Goal: Task Accomplishment & Management: Complete application form

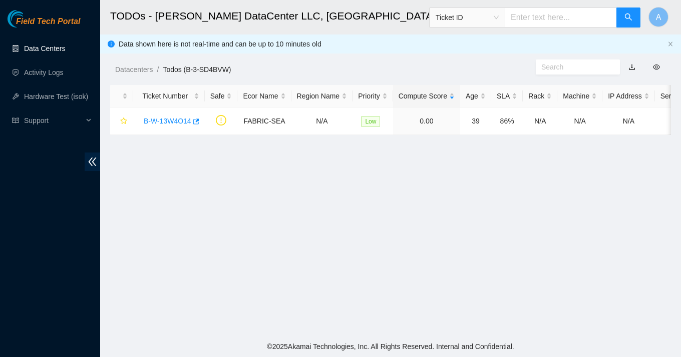
click at [55, 53] on link "Data Centers" at bounding box center [44, 49] width 41 height 8
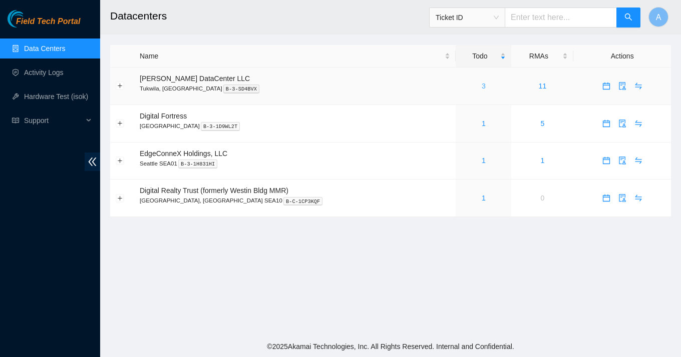
click at [482, 84] on link "3" at bounding box center [484, 86] width 4 height 8
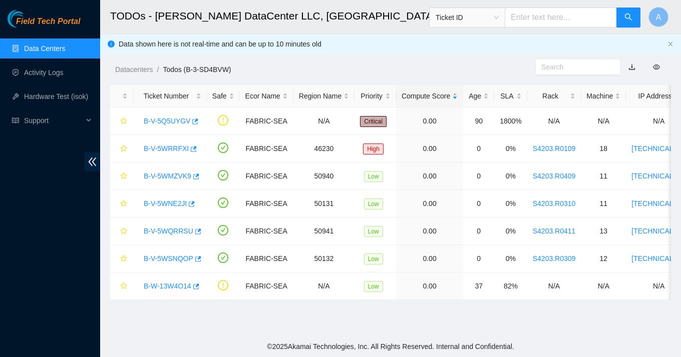
click at [59, 10] on div "Field Tech Portal" at bounding box center [50, 19] width 100 height 18
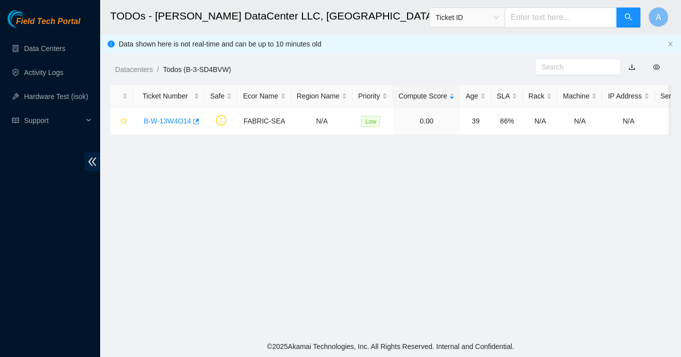
click at [263, 252] on main "TODOs - Sabey DataCenter LLC, Tukwila, WA Ticket ID A Data shown here is not re…" at bounding box center [390, 168] width 581 height 336
click at [353, 191] on main "TODOs - Sabey DataCenter LLC, Tukwila, WA Ticket ID A Data shown here is not re…" at bounding box center [390, 168] width 581 height 336
click at [471, 25] on span "Ticket ID" at bounding box center [466, 17] width 63 height 15
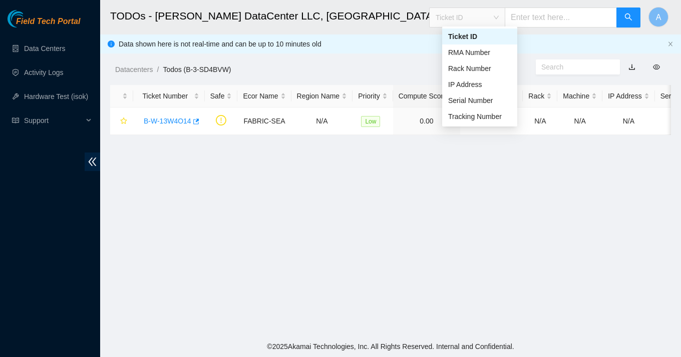
click at [406, 31] on h2 "TODOs - [PERSON_NAME] DataCenter LLC, [GEOGRAPHIC_DATA], [GEOGRAPHIC_DATA]" at bounding box center [341, 16] width 463 height 32
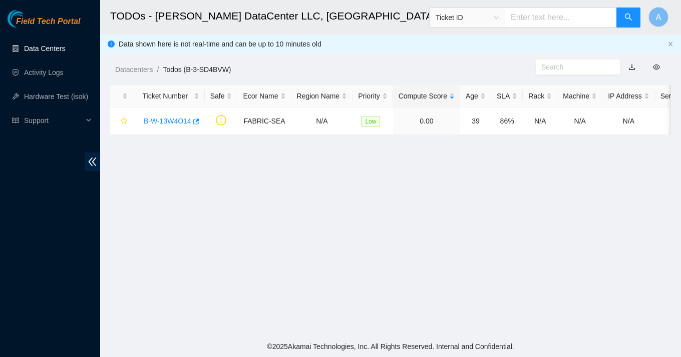
click at [24, 51] on link "Data Centers" at bounding box center [44, 49] width 41 height 8
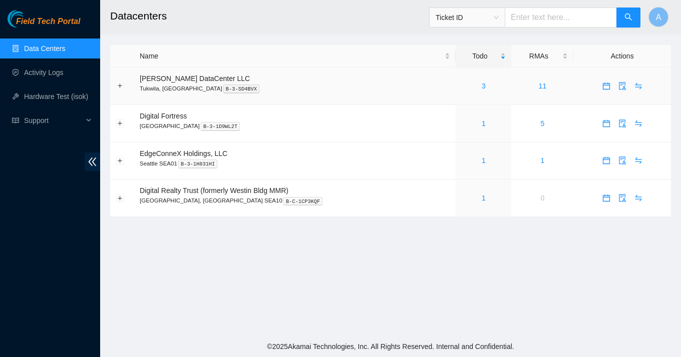
click at [472, 91] on div "3" at bounding box center [483, 86] width 45 height 11
click at [482, 88] on link "3" at bounding box center [484, 86] width 4 height 8
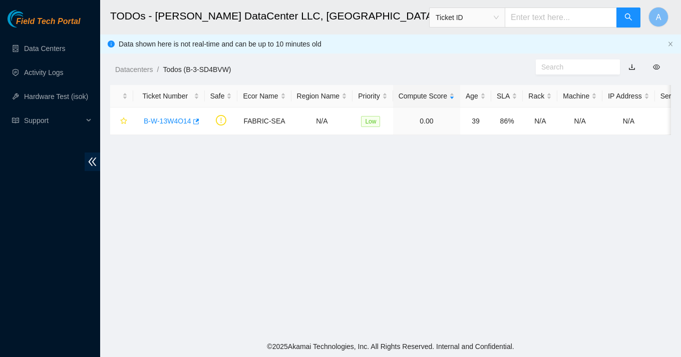
click at [299, 256] on main "TODOs - Sabey DataCenter LLC, Tukwila, WA Ticket ID A Data shown here is not re…" at bounding box center [390, 168] width 581 height 336
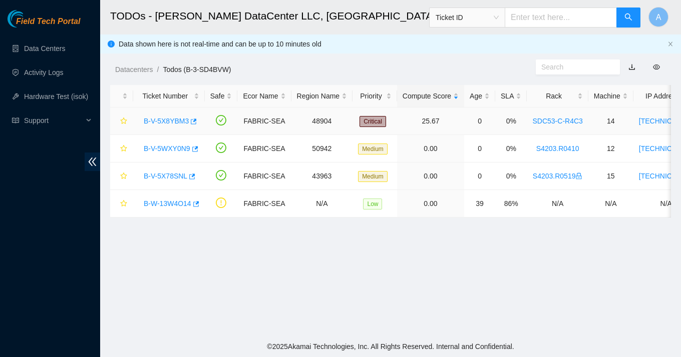
click at [173, 120] on link "B-V-5X8YBM3" at bounding box center [166, 121] width 45 height 8
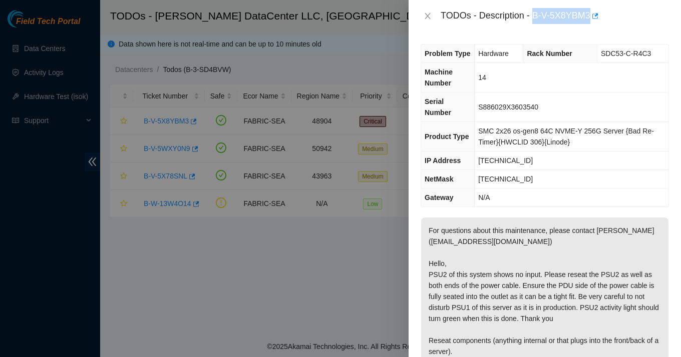
drag, startPoint x: 536, startPoint y: 15, endPoint x: 595, endPoint y: 14, distance: 59.1
click at [595, 14] on div "TODOs - Description - B-V-5X8YBM3" at bounding box center [554, 16] width 228 height 16
copy div "B-V-5X8YBM3"
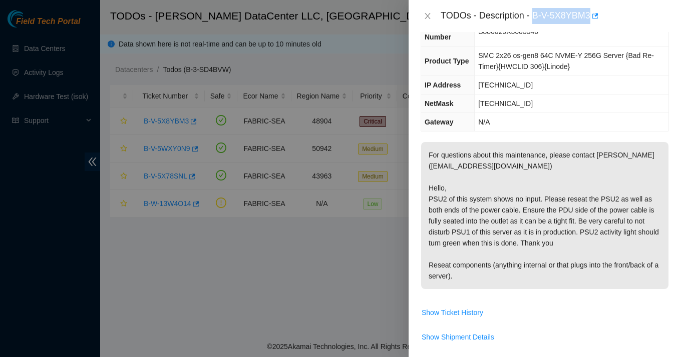
scroll to position [75, 0]
drag, startPoint x: 446, startPoint y: 260, endPoint x: 532, endPoint y: 274, distance: 86.8
click at [458, 260] on p "For questions about this maintenance, please contact [PERSON_NAME] ([EMAIL_ADDR…" at bounding box center [544, 216] width 247 height 147
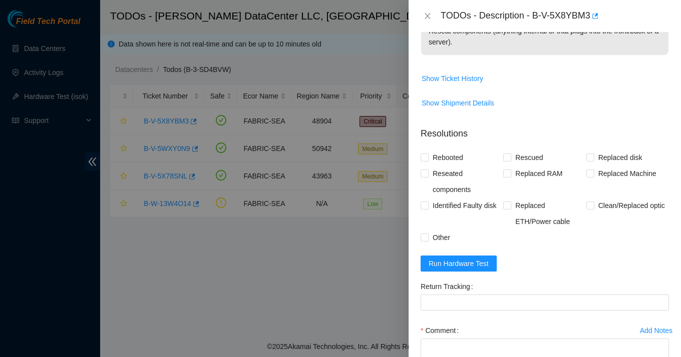
scroll to position [397, 0]
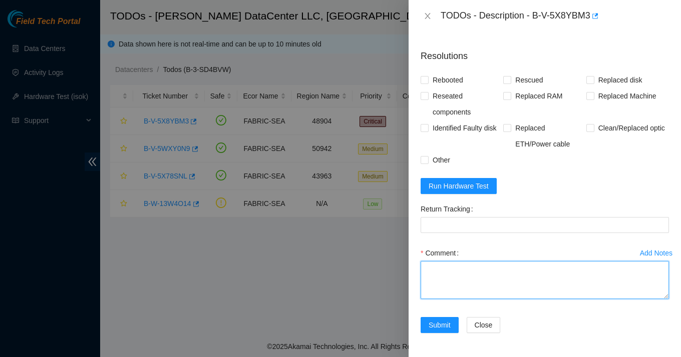
click at [451, 278] on textarea "Comment" at bounding box center [544, 280] width 248 height 38
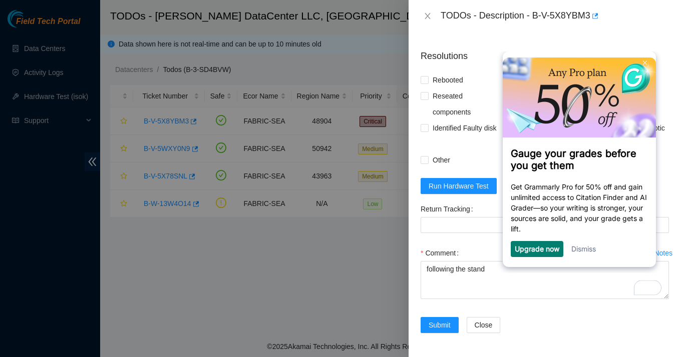
click at [585, 252] on link "Dismiss" at bounding box center [583, 248] width 25 height 9
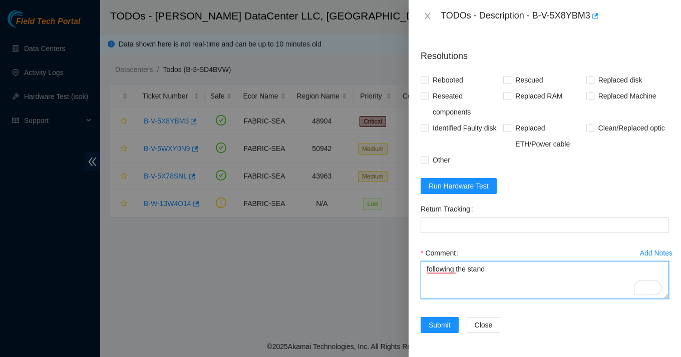
click at [500, 276] on textarea "following the stand" at bounding box center [544, 280] width 248 height 38
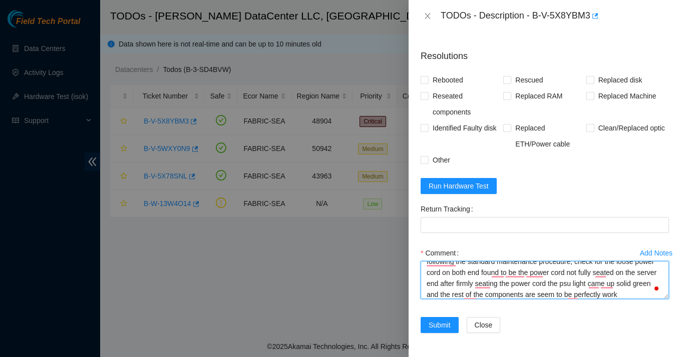
scroll to position [19, 0]
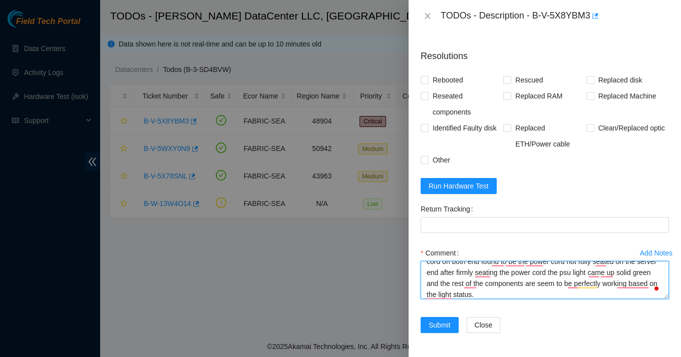
type textarea "following the standard maintenance procedure, check for the loose power cord on…"
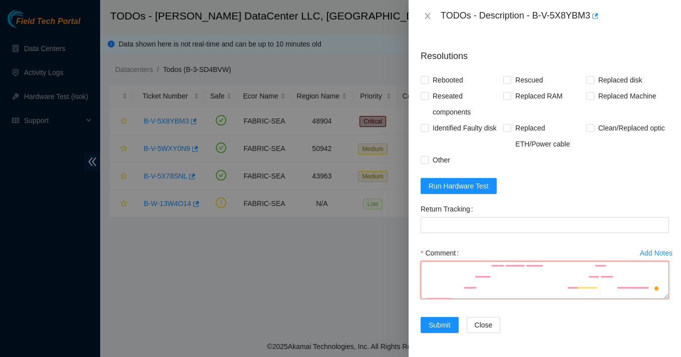
scroll to position [0, 0]
paste textarea "Following standard maintenance procedure, inspected both ends of the power cord…"
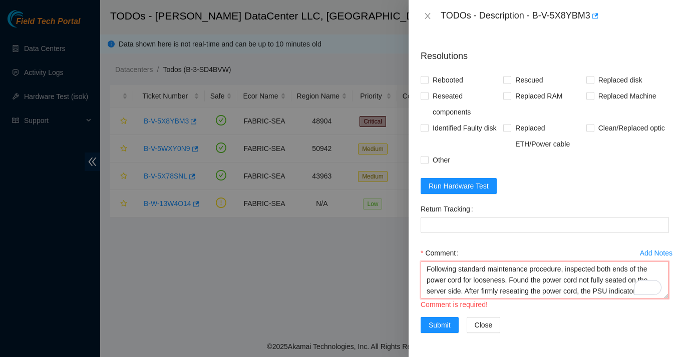
scroll to position [19, 0]
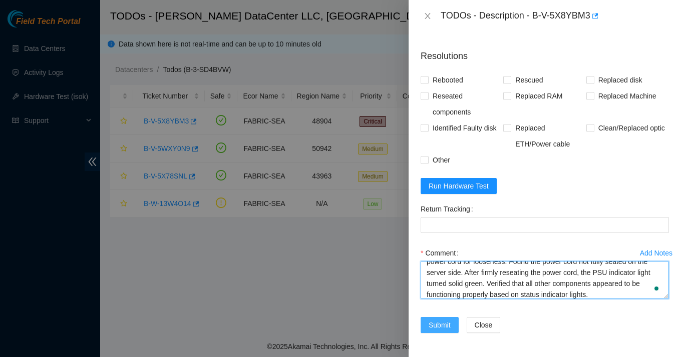
type textarea "Following standard maintenance procedure, inspected both ends of the power cord…"
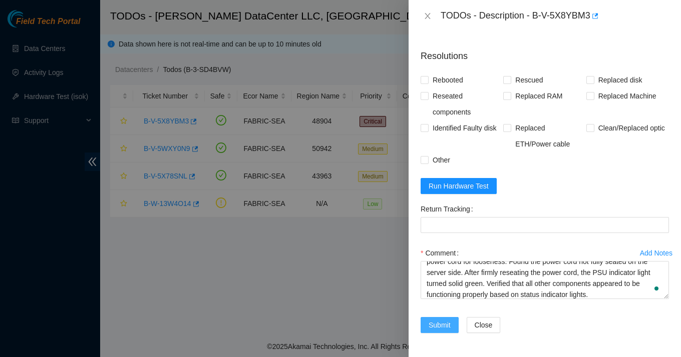
click at [431, 328] on span "Submit" at bounding box center [439, 325] width 22 height 11
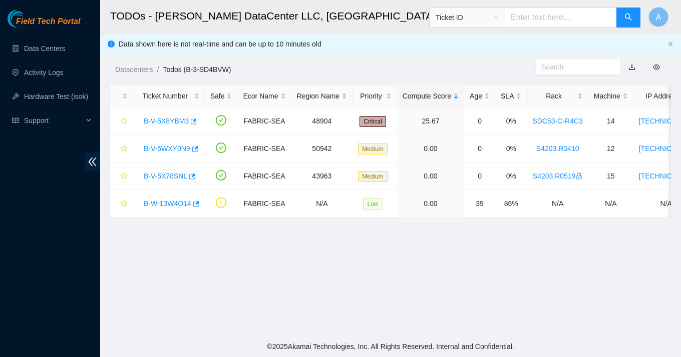
scroll to position [254, 0]
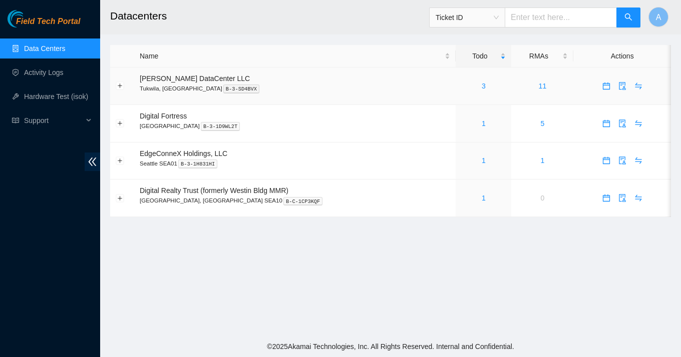
click at [472, 84] on div "3" at bounding box center [483, 86] width 45 height 11
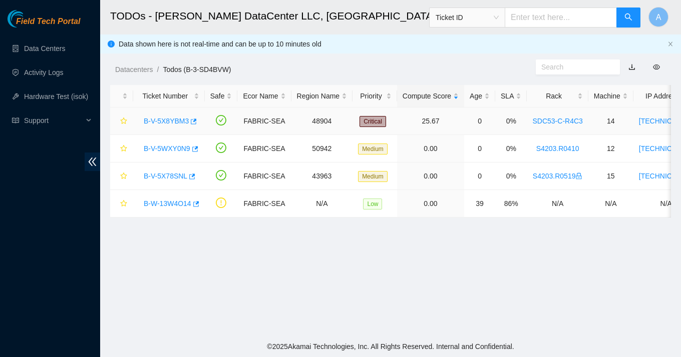
click at [176, 123] on link "B-V-5X8YBM3" at bounding box center [166, 121] width 45 height 8
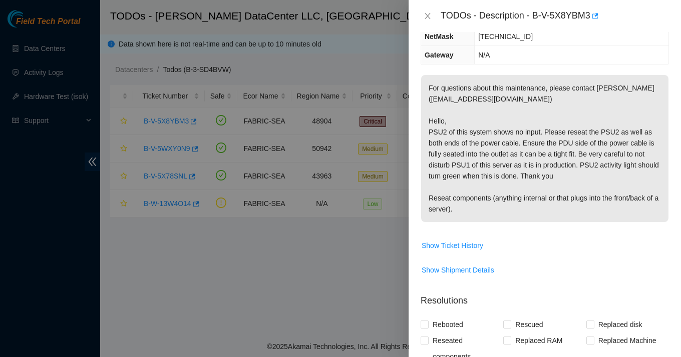
scroll to position [397, 0]
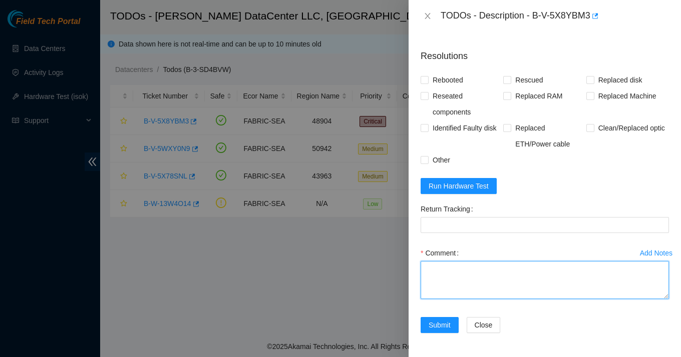
click at [488, 282] on textarea "Comment" at bounding box center [544, 280] width 248 height 38
paste textarea "Following standard maintenance procedure, inspected both ends of the power cord…"
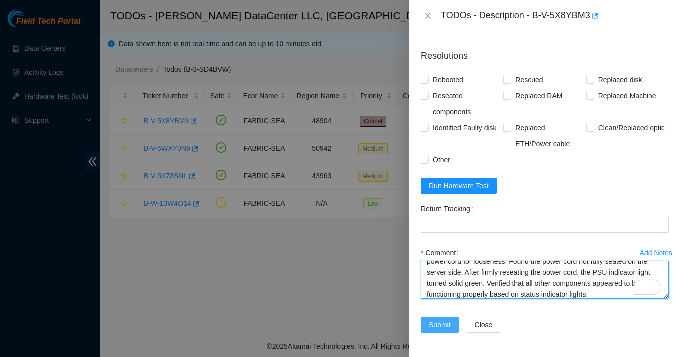
scroll to position [19, 0]
type textarea "Following standard maintenance procedure, inspected both ends of the power cord…"
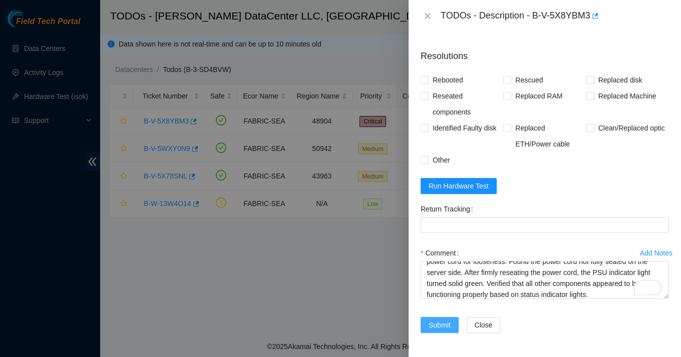
click at [445, 324] on span "Submit" at bounding box center [439, 325] width 22 height 11
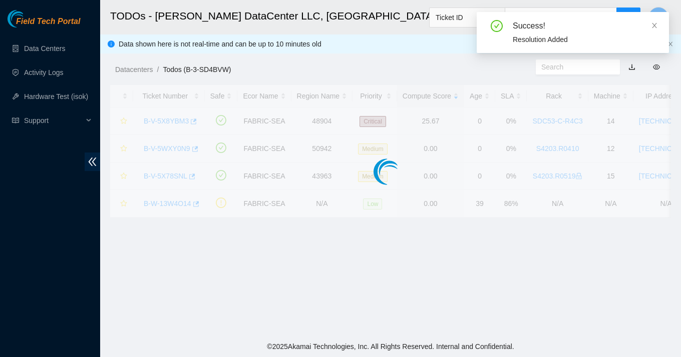
scroll to position [254, 0]
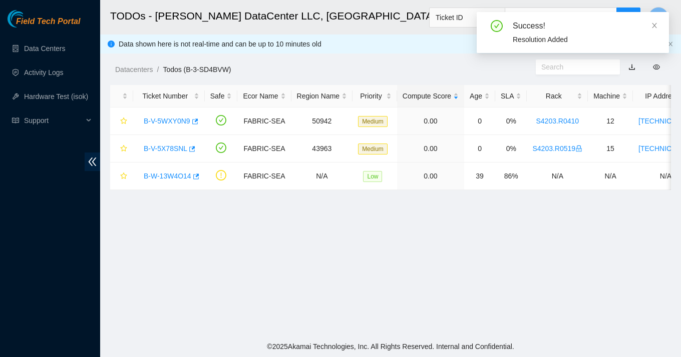
click at [422, 46] on div "Datacenters / Todos (B-3-SD4BVW) /" at bounding box center [317, 47] width 435 height 56
click at [32, 77] on link "Activity Logs" at bounding box center [44, 73] width 40 height 8
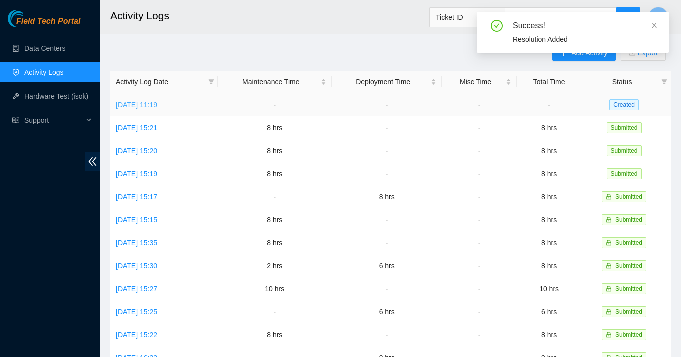
click at [157, 108] on link "[DATE] 11:19" at bounding box center [137, 105] width 42 height 8
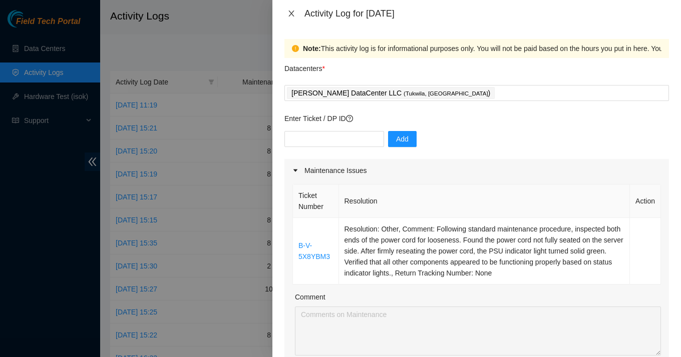
click at [293, 16] on icon "close" at bounding box center [291, 14] width 6 height 6
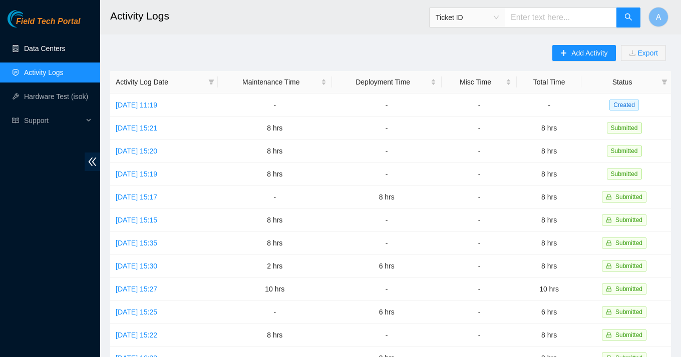
click at [43, 51] on link "Data Centers" at bounding box center [44, 49] width 41 height 8
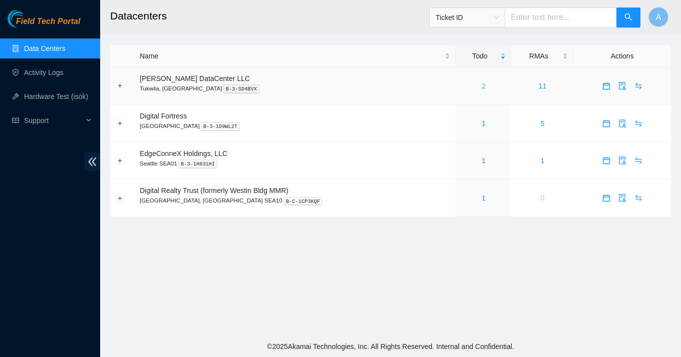
click at [482, 87] on link "2" at bounding box center [484, 86] width 4 height 8
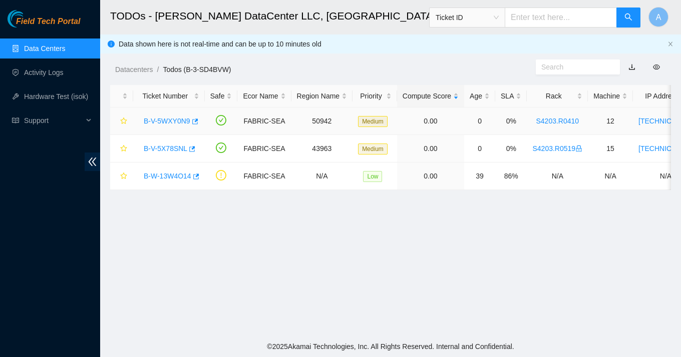
click at [181, 123] on link "B-V-5WXY0N9" at bounding box center [167, 121] width 47 height 8
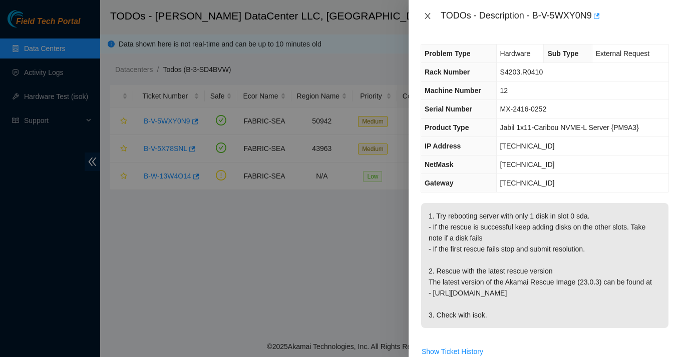
click at [427, 16] on icon "close" at bounding box center [427, 16] width 6 height 6
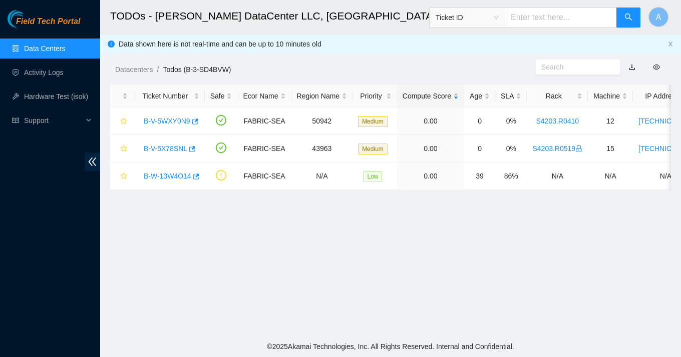
click at [320, 264] on main "TODOs - [PERSON_NAME] DataCenter LLC, [GEOGRAPHIC_DATA], [GEOGRAPHIC_DATA] Tick…" at bounding box center [390, 168] width 581 height 336
click at [53, 70] on link "Activity Logs" at bounding box center [44, 73] width 40 height 8
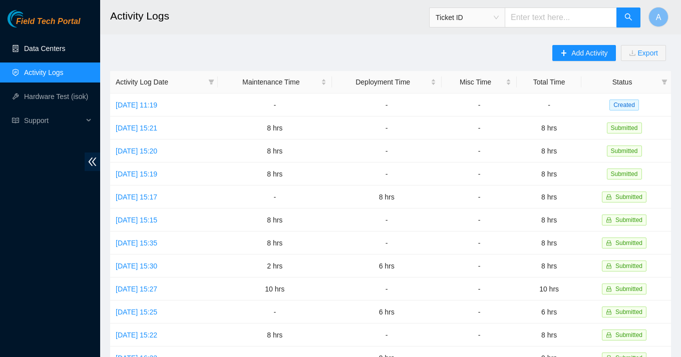
click at [59, 49] on link "Data Centers" at bounding box center [44, 49] width 41 height 8
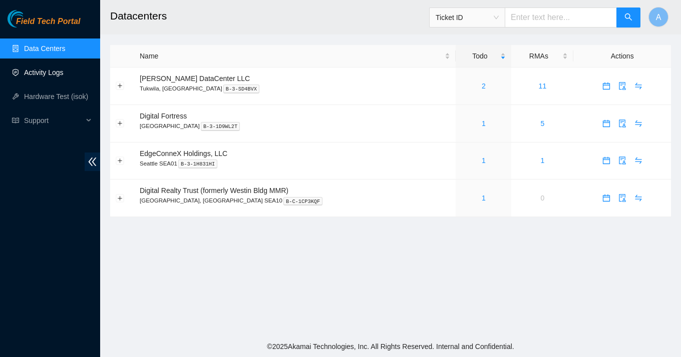
click at [57, 69] on link "Activity Logs" at bounding box center [44, 73] width 40 height 8
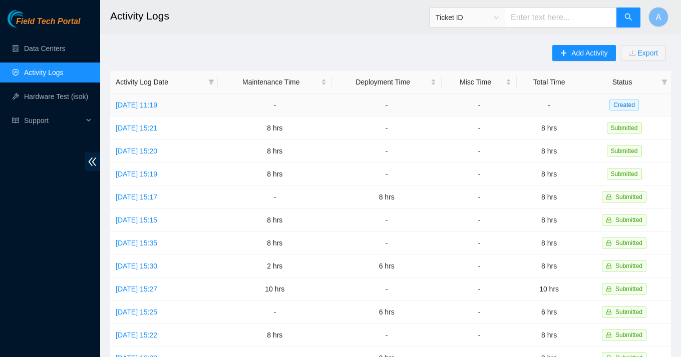
click at [157, 109] on td "[DATE] 11:19" at bounding box center [164, 105] width 108 height 23
click at [157, 108] on link "[DATE] 11:19" at bounding box center [137, 105] width 42 height 8
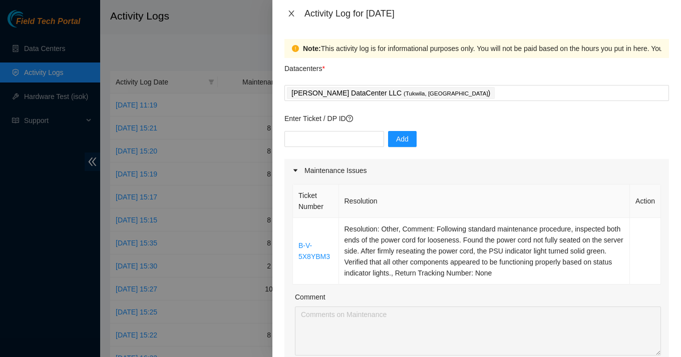
click at [292, 17] on icon "close" at bounding box center [291, 14] width 8 height 8
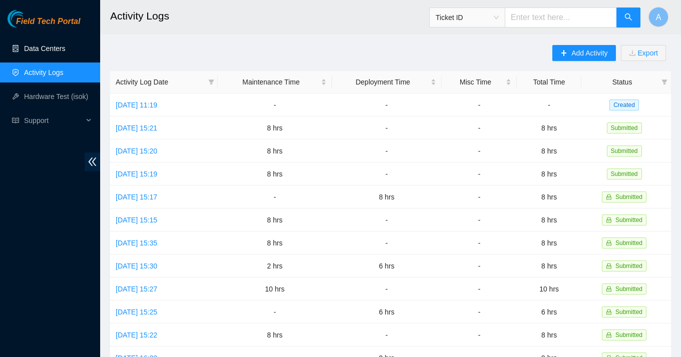
click at [65, 49] on link "Data Centers" at bounding box center [44, 49] width 41 height 8
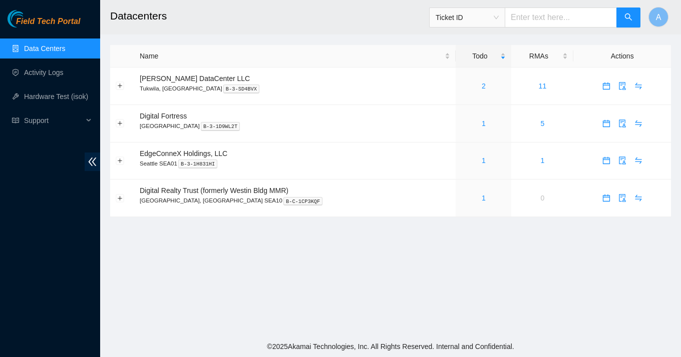
click at [432, 299] on main "Datacenters Ticket ID A Name Todo RMAs Actions [PERSON_NAME] DataCenter LLC [GE…" at bounding box center [390, 168] width 581 height 336
click at [431, 296] on main "Datacenters Ticket ID A Name Todo RMAs Actions [PERSON_NAME] DataCenter LLC [GE…" at bounding box center [390, 168] width 581 height 336
